Goal: Task Accomplishment & Management: Use online tool/utility

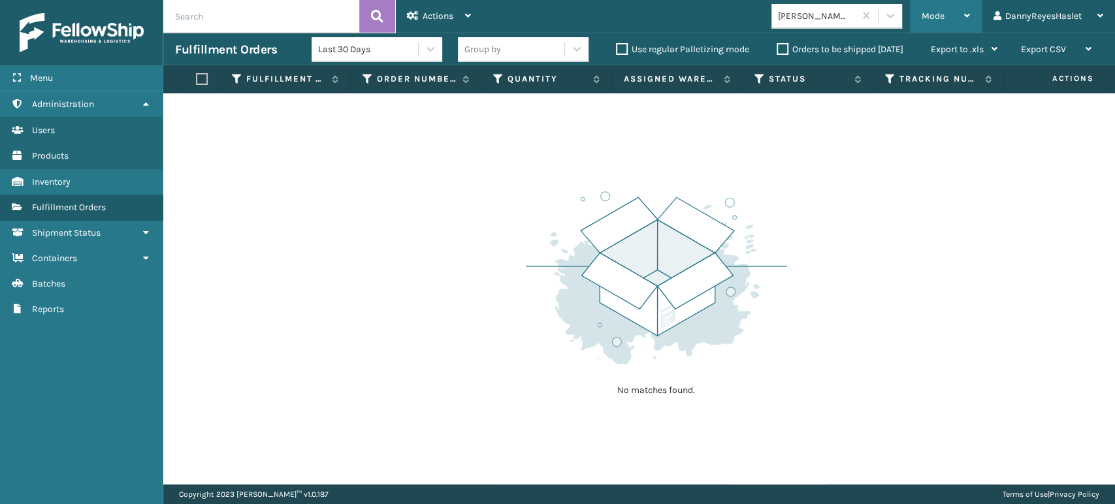
click at [943, 10] on span "Mode" at bounding box center [933, 15] width 23 height 11
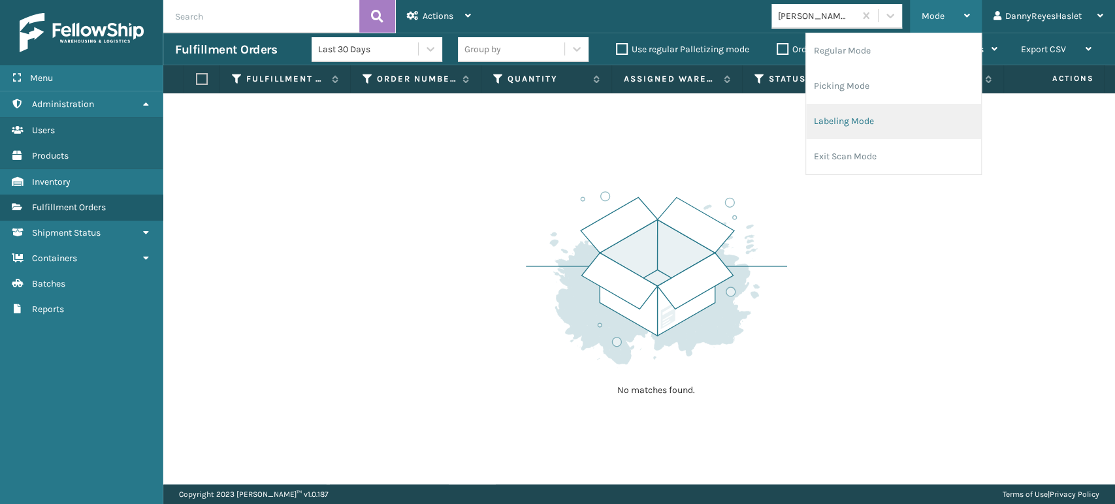
click at [868, 125] on li "Labeling Mode" at bounding box center [893, 121] width 175 height 35
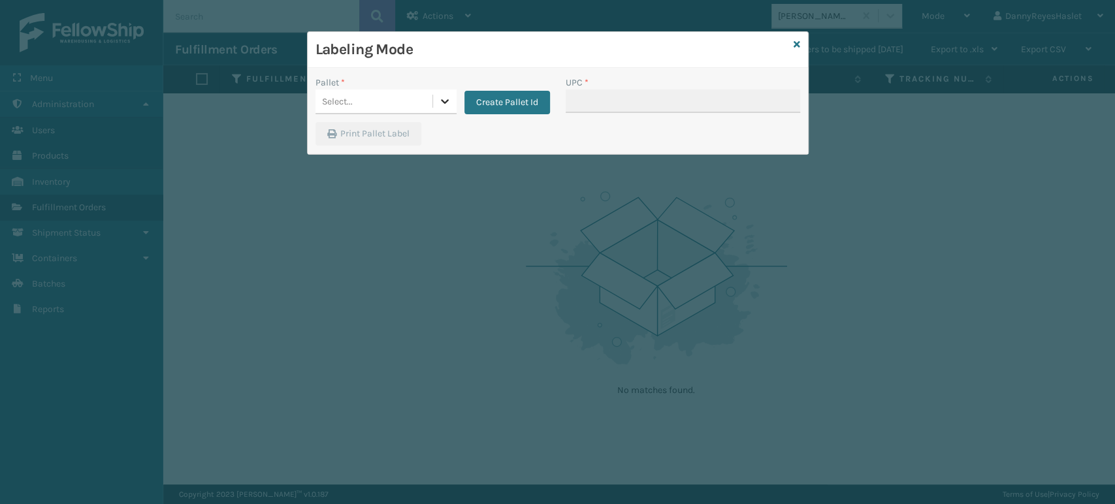
click at [445, 97] on icon at bounding box center [444, 101] width 13 height 13
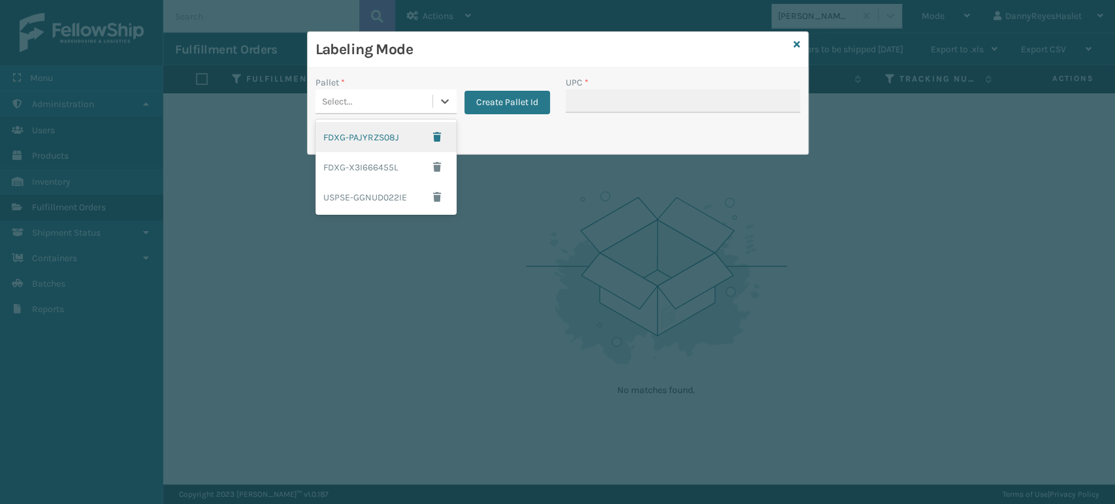
click at [371, 97] on div "Select..." at bounding box center [374, 102] width 117 height 22
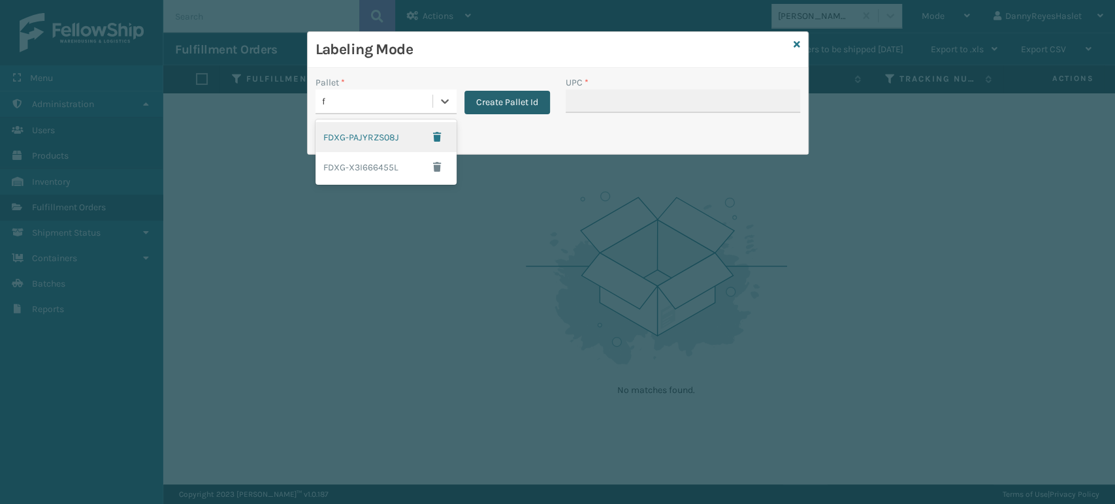
type input "f"
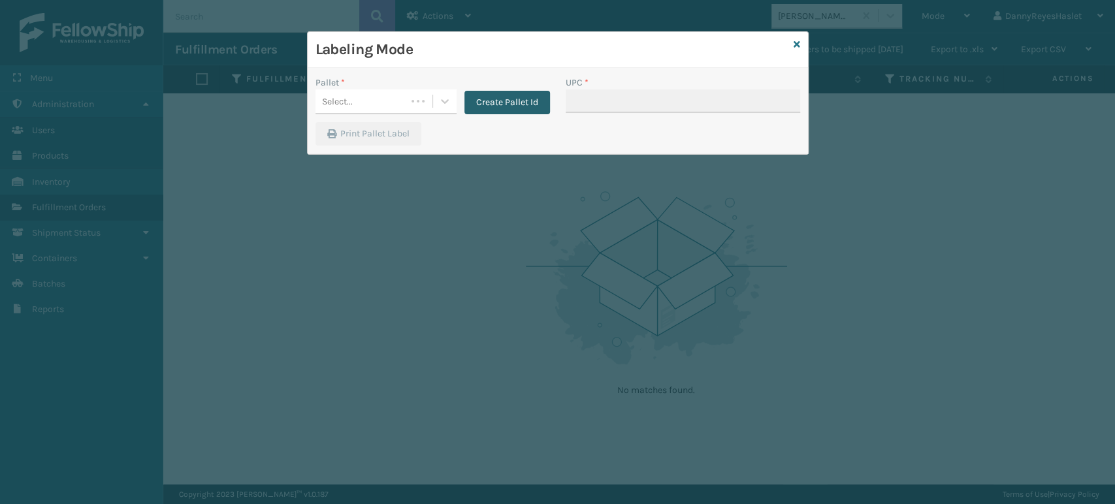
click at [515, 106] on button "Create Pallet Id" at bounding box center [508, 103] width 86 height 24
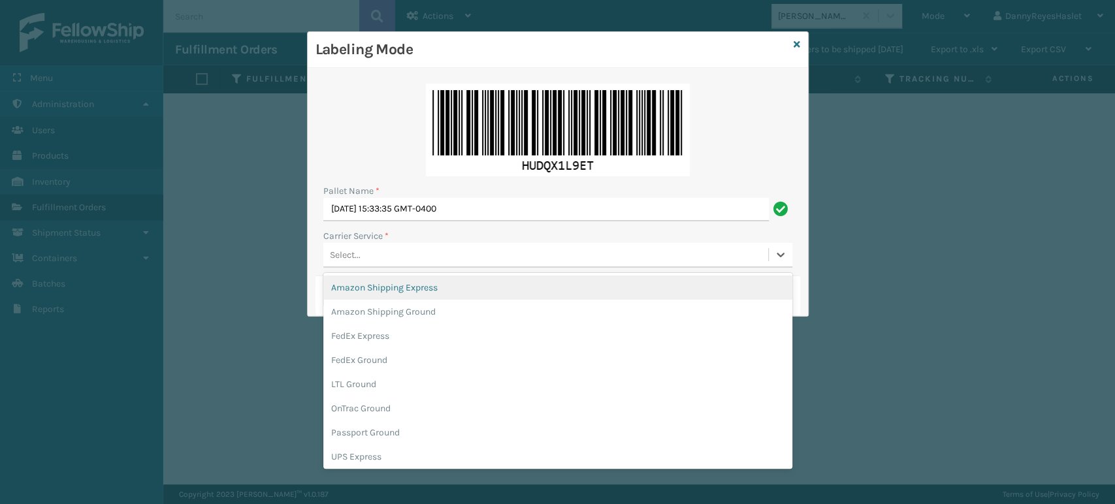
click at [385, 250] on div "Select..." at bounding box center [545, 255] width 445 height 22
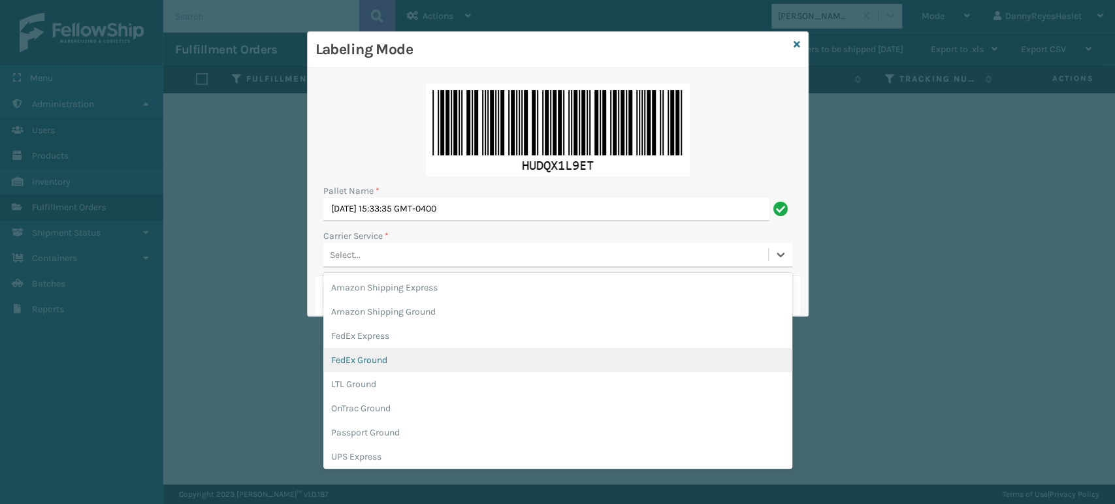
click at [400, 349] on div "FedEx Ground" at bounding box center [557, 360] width 469 height 24
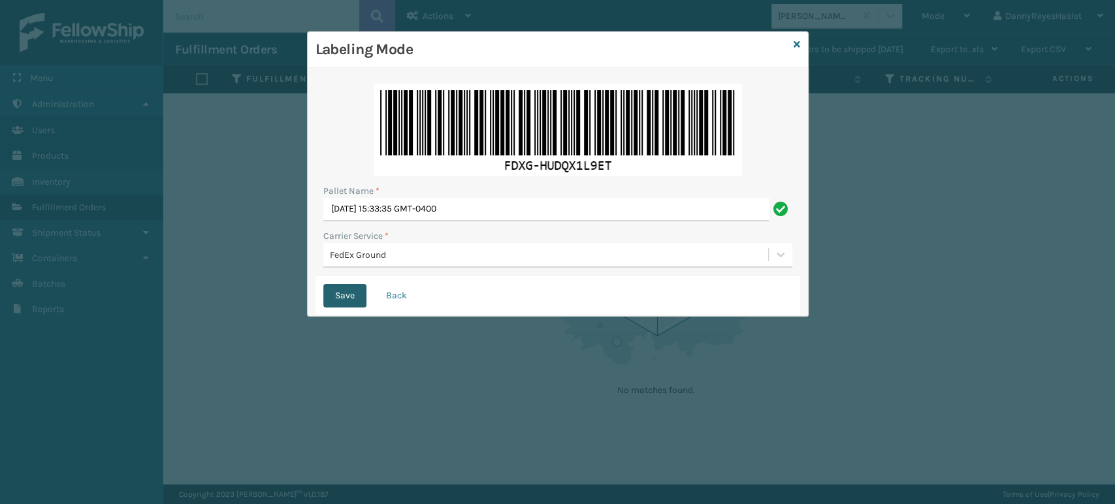
click at [350, 302] on button "Save" at bounding box center [344, 296] width 43 height 24
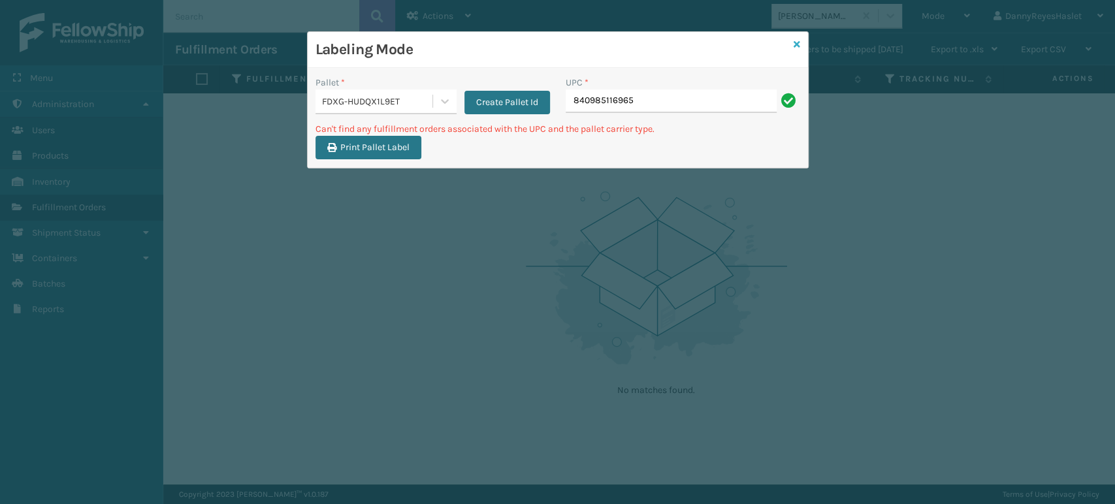
click at [794, 45] on icon at bounding box center [797, 44] width 7 height 9
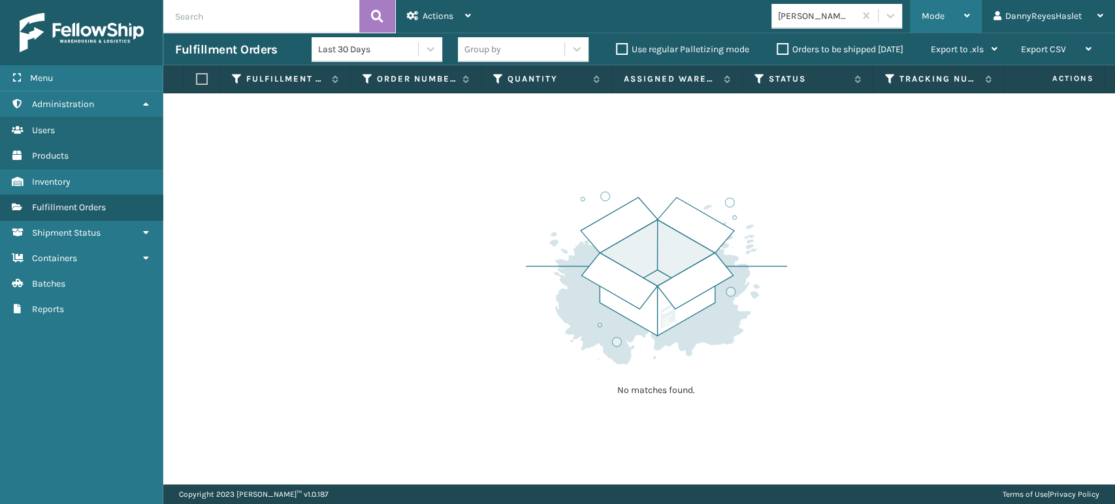
click at [934, 15] on span "Mode" at bounding box center [933, 15] width 23 height 11
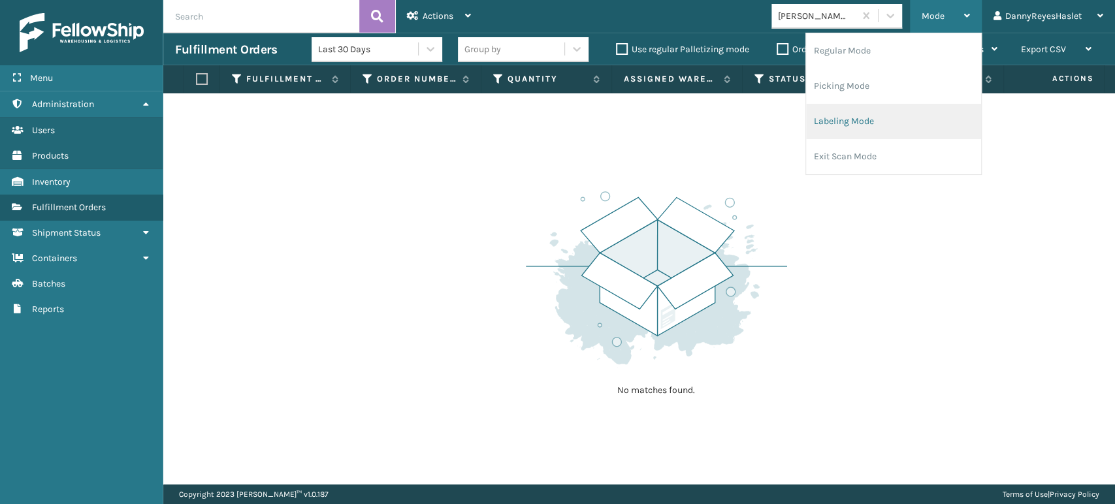
click at [858, 118] on li "Labeling Mode" at bounding box center [893, 121] width 175 height 35
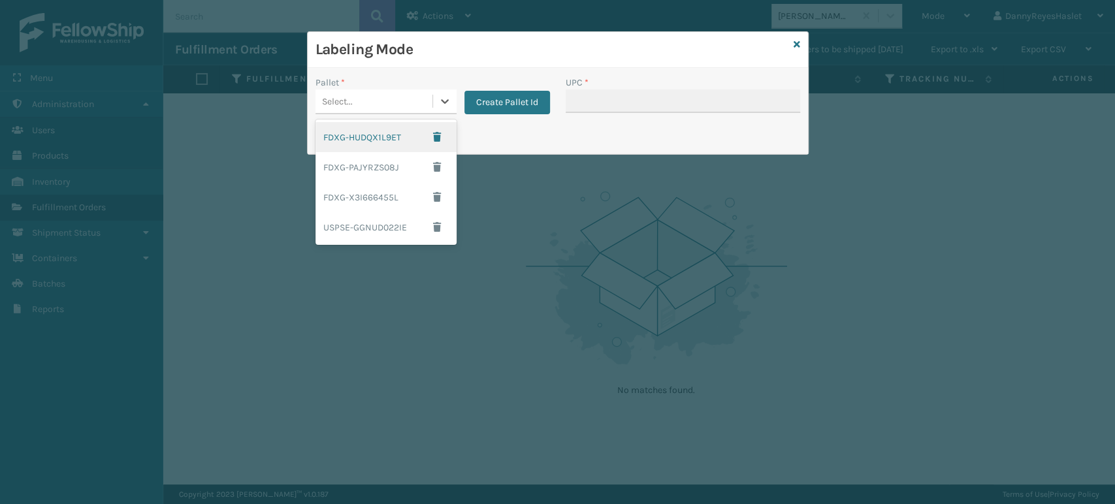
click at [420, 106] on div "Select..." at bounding box center [374, 102] width 117 height 22
drag, startPoint x: 409, startPoint y: 129, endPoint x: 363, endPoint y: 96, distance: 56.6
click at [363, 96] on div "Select..." at bounding box center [374, 102] width 117 height 22
click at [340, 127] on div "FDXG-HUDQX1L9ET" at bounding box center [386, 137] width 141 height 30
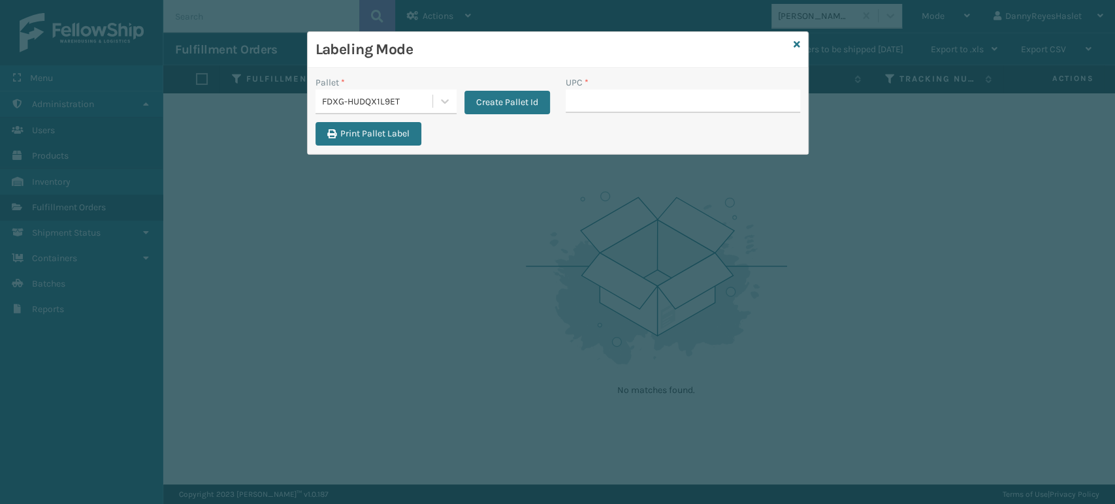
drag, startPoint x: 616, startPoint y: 100, endPoint x: 596, endPoint y: 115, distance: 25.2
click at [596, 115] on div "UPC *" at bounding box center [683, 99] width 250 height 46
click at [595, 105] on input "UPC *" at bounding box center [683, 102] width 235 height 24
type input "8409851"
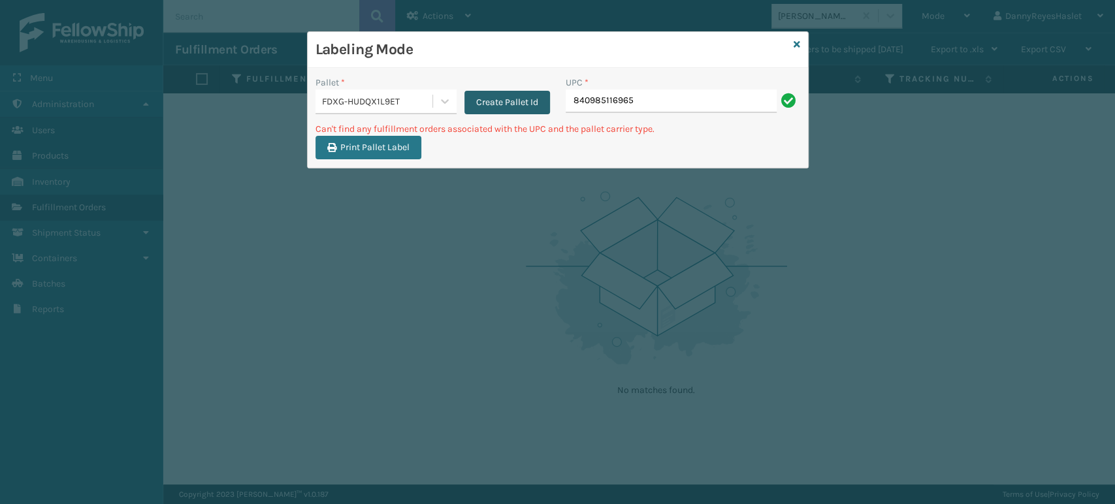
drag, startPoint x: 640, startPoint y: 102, endPoint x: 534, endPoint y: 103, distance: 105.8
click at [534, 103] on div "Pallet * FDXG-HUDQX1L9ET Create Pallet Id UPC * 840985116965" at bounding box center [558, 99] width 500 height 46
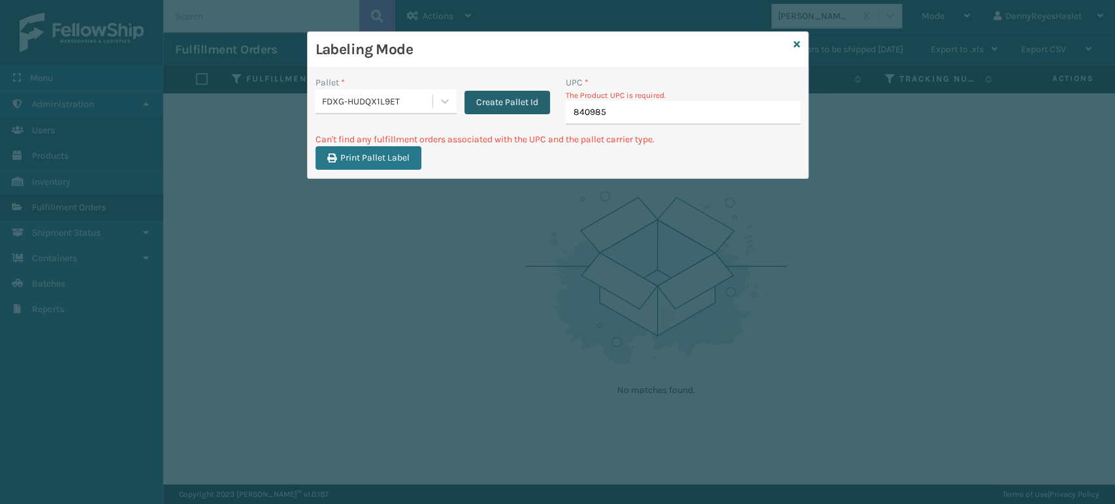
type input "8409851"
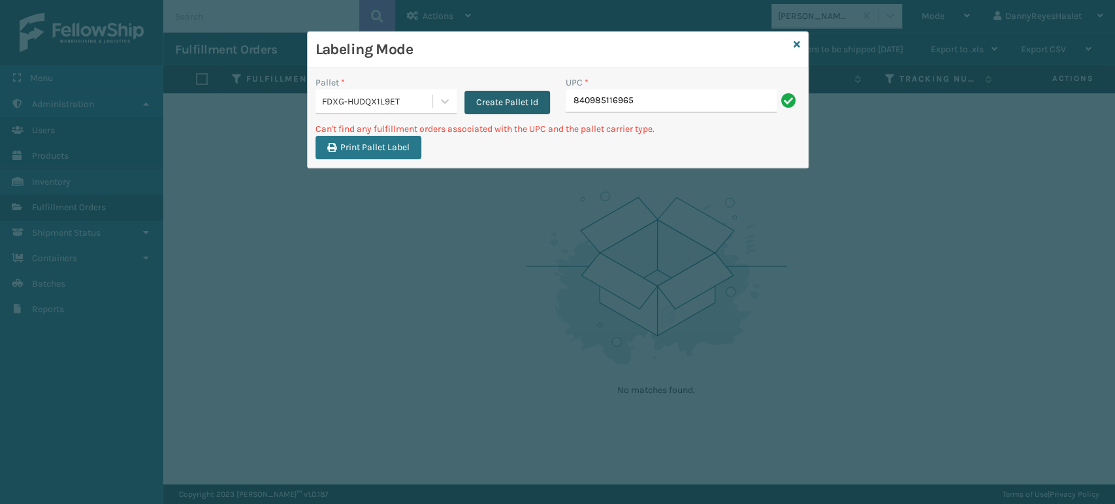
drag, startPoint x: 635, startPoint y: 100, endPoint x: 527, endPoint y: 100, distance: 108.4
click at [527, 100] on div "Pallet * FDXG-HUDQX1L9ET Create Pallet Id UPC * 840985116965" at bounding box center [558, 99] width 500 height 46
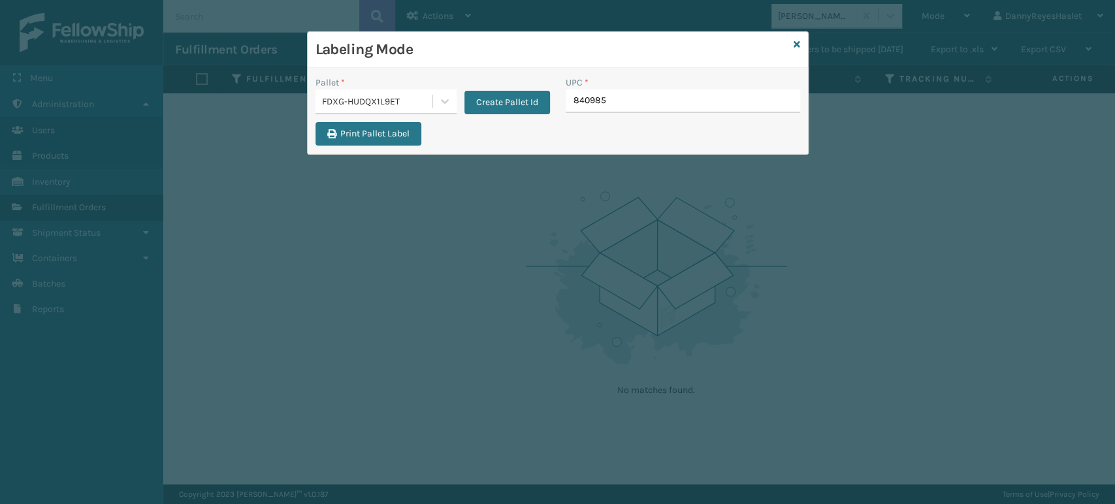
type input "8409851"
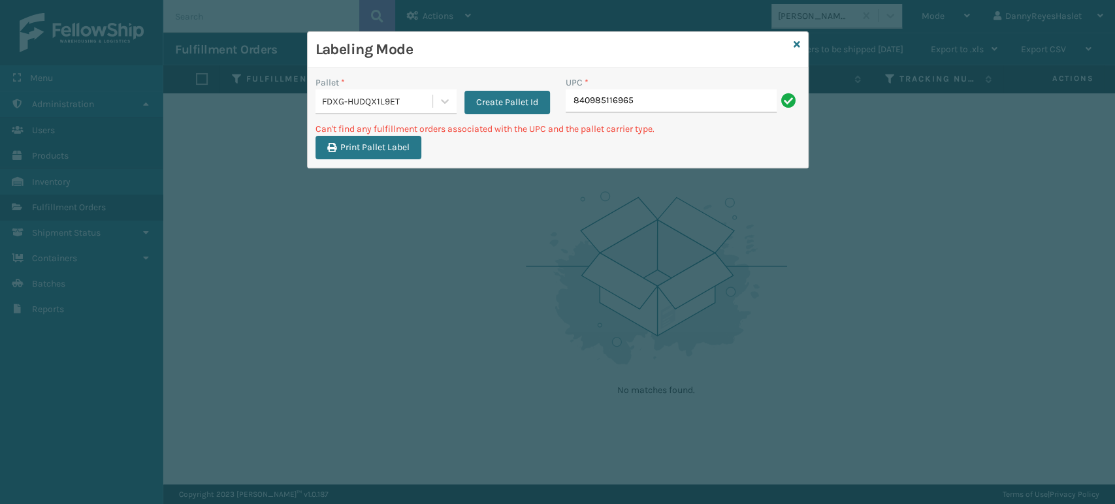
drag, startPoint x: 649, startPoint y: 112, endPoint x: 515, endPoint y: 122, distance: 134.3
click at [515, 122] on div "Pallet * FDXG-HUDQX1L9ET Create Pallet Id UPC * 840985116965 Can't find any ful…" at bounding box center [558, 118] width 500 height 100
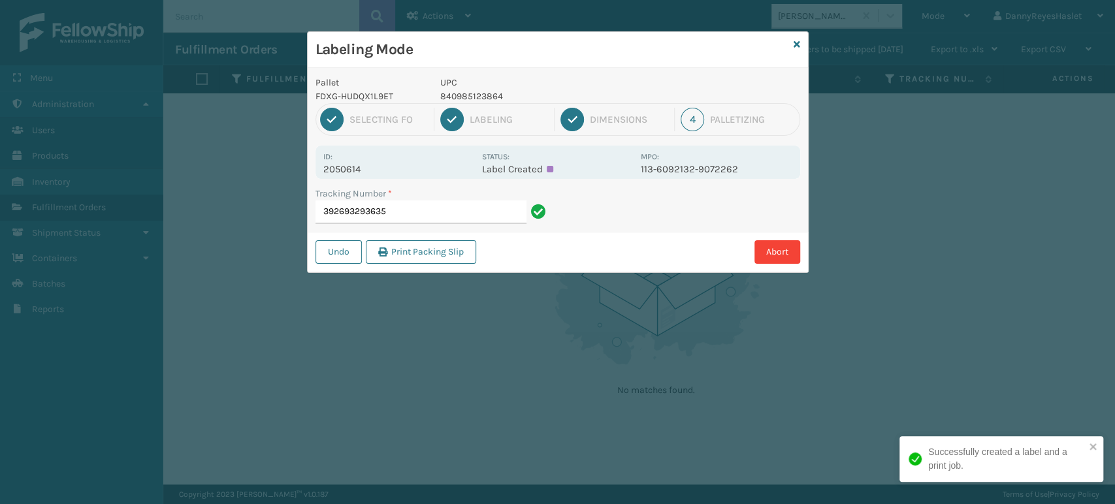
click at [515, 122] on div "Labeling" at bounding box center [509, 120] width 78 height 12
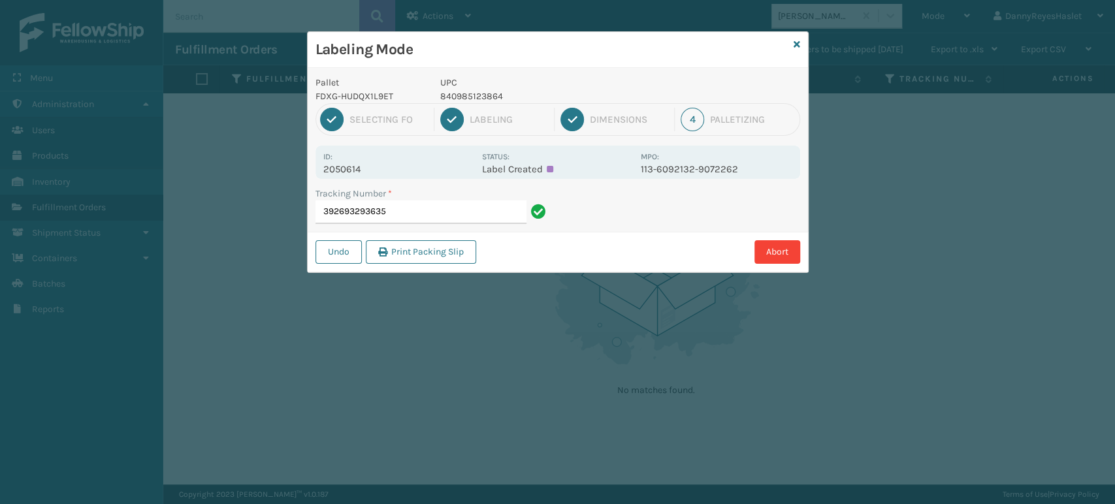
click at [589, 181] on div "Pallet FDXG-HUDQX1L9ET UPC 840985123864 1 Selecting FO 2 Labeling 3 Dimensions …" at bounding box center [558, 170] width 500 height 204
drag, startPoint x: 589, startPoint y: 181, endPoint x: 579, endPoint y: 176, distance: 10.8
click at [579, 176] on div "Pallet FDXG-HUDQX1L9ET UPC 840985123864 1 Selecting FO 2 Labeling 3 Dimensions …" at bounding box center [558, 170] width 500 height 204
click at [796, 42] on icon at bounding box center [797, 44] width 7 height 9
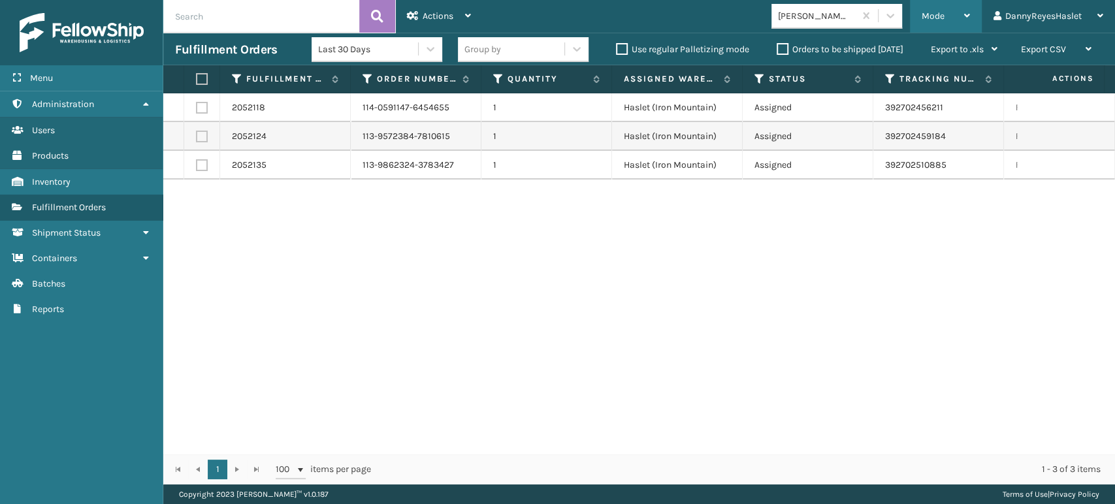
click at [944, 21] on div "Mode" at bounding box center [946, 16] width 48 height 33
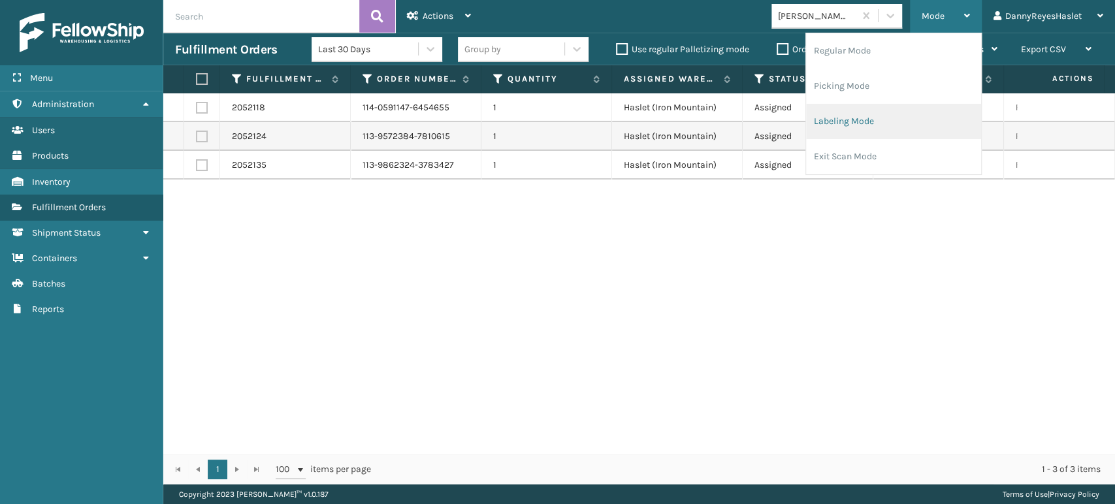
click at [862, 124] on li "Labeling Mode" at bounding box center [893, 121] width 175 height 35
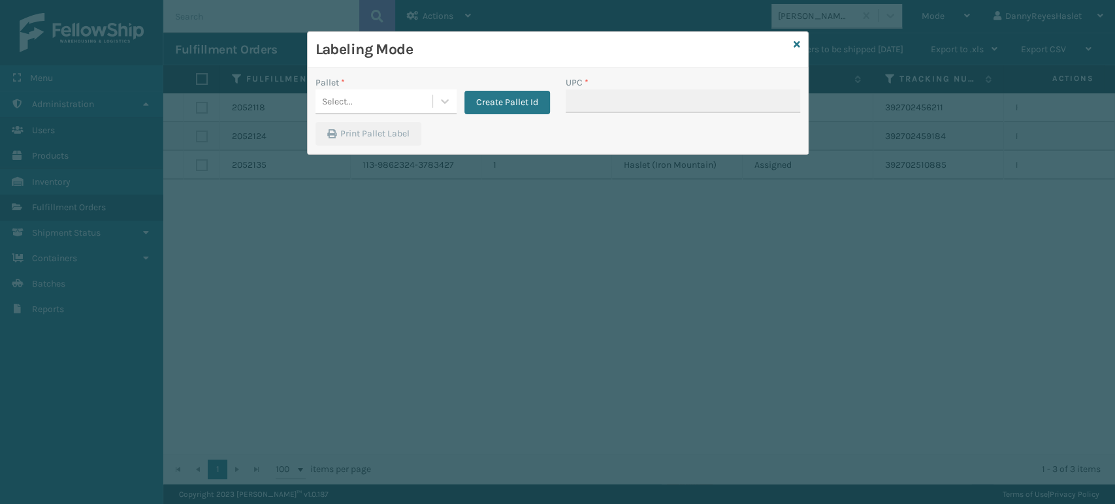
click at [425, 99] on div "Select..." at bounding box center [374, 102] width 117 height 22
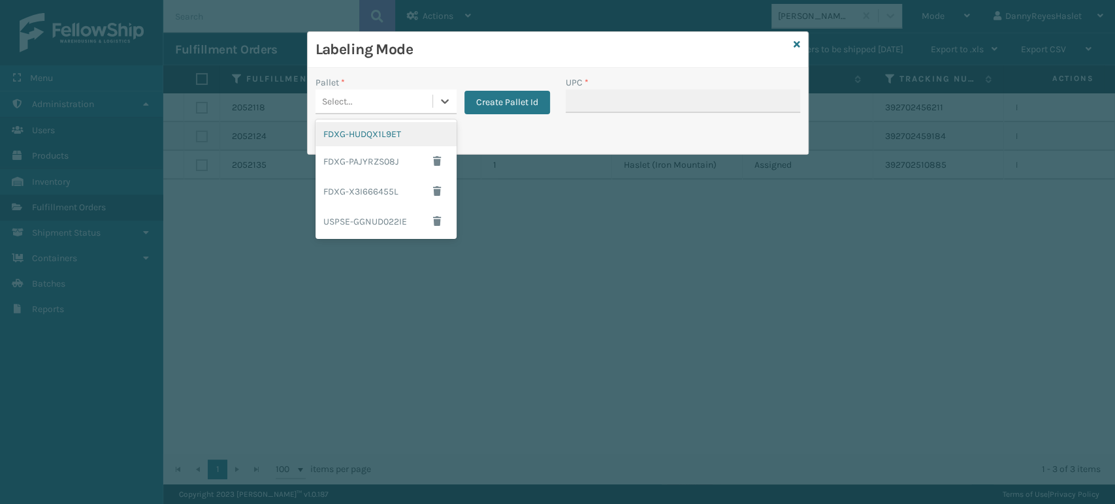
click at [401, 136] on div "FDXG-HUDQX1L9ET" at bounding box center [386, 134] width 141 height 24
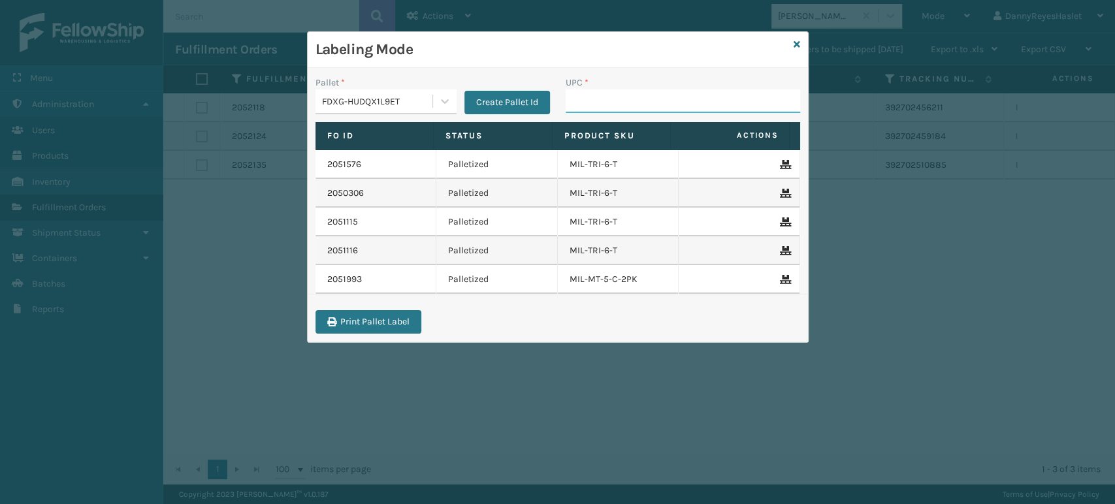
click at [599, 97] on input "UPC *" at bounding box center [683, 102] width 235 height 24
type input "8409851"
click at [798, 46] on icon at bounding box center [797, 44] width 7 height 9
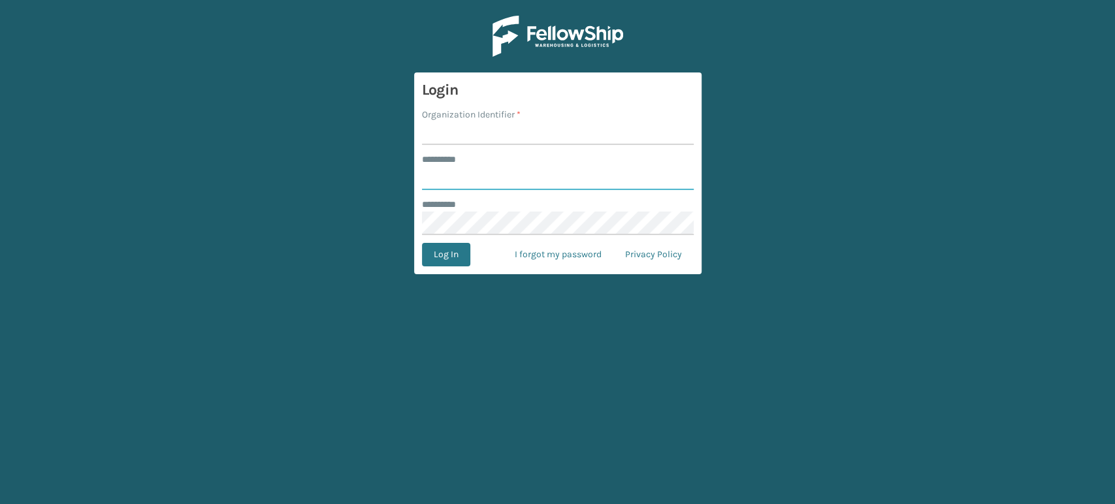
type input "**********"
type input "haslet"
click at [422, 243] on button "Log In" at bounding box center [446, 255] width 48 height 24
